Goal: Check status

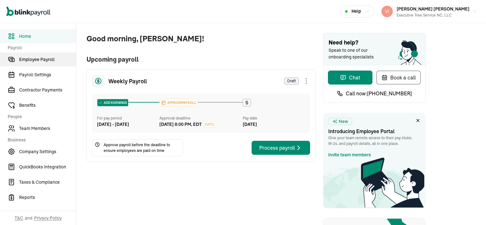
click at [51, 59] on span "Employee Payroll" at bounding box center [47, 59] width 57 height 7
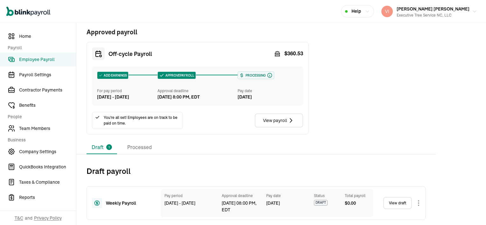
scroll to position [140, 0]
click at [142, 146] on li "Processed" at bounding box center [139, 147] width 35 height 13
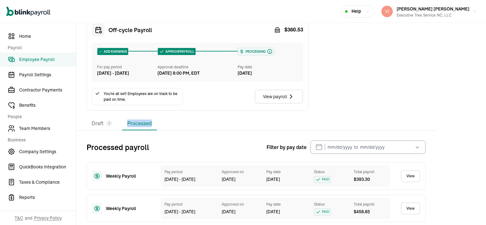
scroll to position [108, 0]
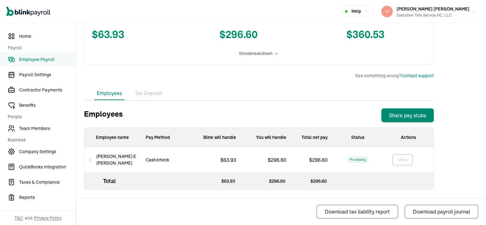
scroll to position [146, 0]
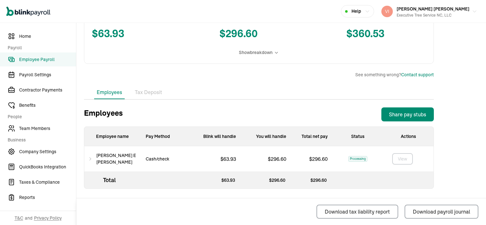
click at [145, 94] on li "Tax Deposit" at bounding box center [148, 92] width 32 height 13
click at [145, 94] on div "Back to Employee Payroll Off‑cycle Payroll ADD EARNINGS For pay period [DATE] -…" at bounding box center [258, 51] width 365 height 348
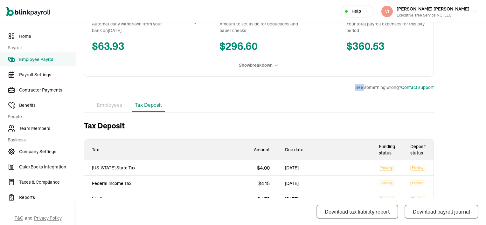
scroll to position [133, 0]
click at [113, 106] on li "Employees" at bounding box center [109, 105] width 31 height 13
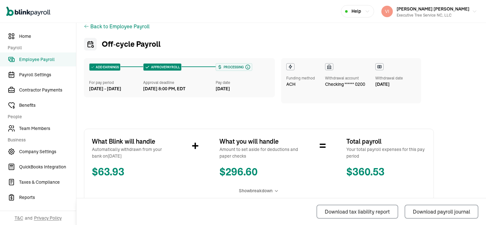
scroll to position [0, 0]
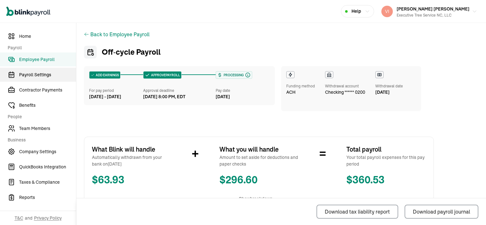
click at [41, 76] on span "Payroll Settings" at bounding box center [47, 75] width 57 height 7
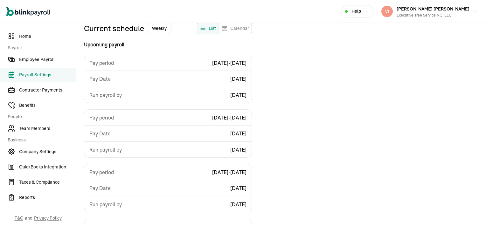
scroll to position [57, 0]
